Goal: Information Seeking & Learning: Learn about a topic

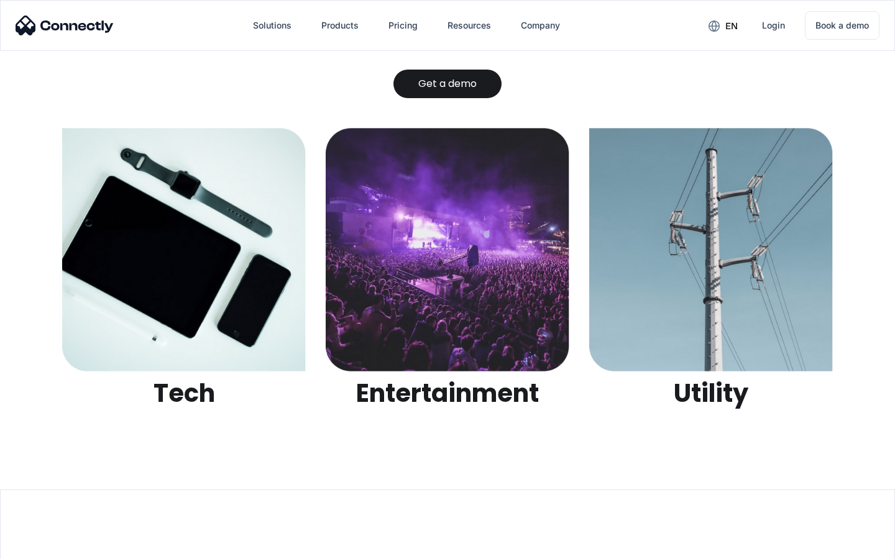
scroll to position [3922, 0]
